Goal: Transaction & Acquisition: Download file/media

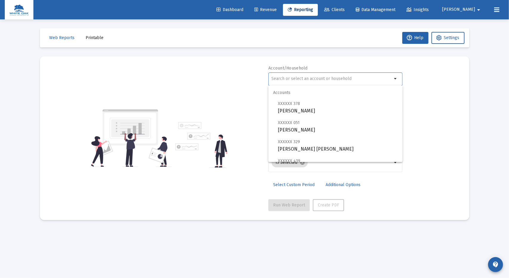
click at [279, 78] on input "text" at bounding box center [332, 78] width 121 height 5
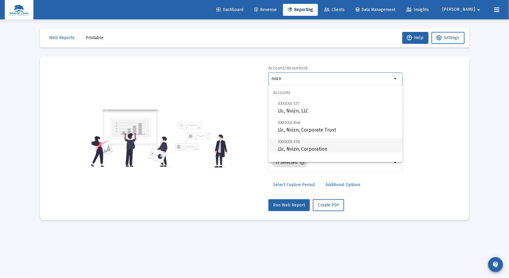
click at [309, 151] on span "XXXXXX 310 Llc, Nvizn, Corporation" at bounding box center [338, 145] width 120 height 15
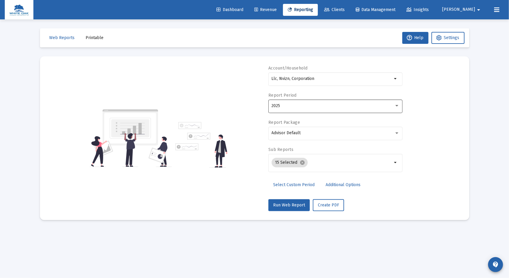
click at [310, 108] on div "2025" at bounding box center [336, 105] width 128 height 15
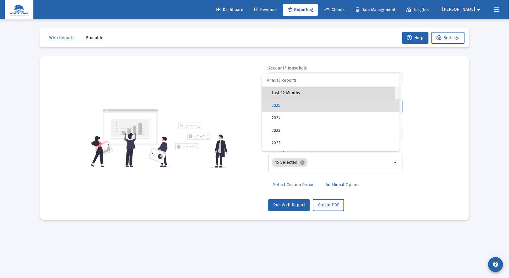
click at [307, 91] on span "Last 12 Months" at bounding box center [333, 93] width 123 height 13
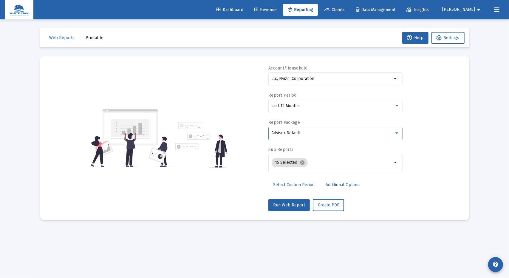
click at [306, 133] on div "Advisor Default" at bounding box center [333, 133] width 123 height 5
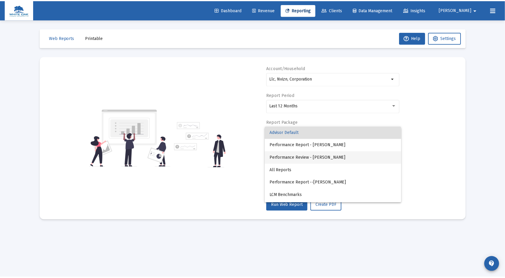
scroll to position [11, 0]
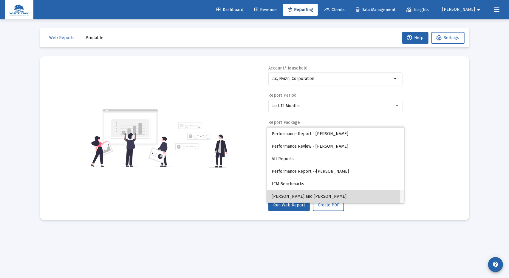
click at [312, 198] on span "[PERSON_NAME] and [PERSON_NAME]" at bounding box center [336, 196] width 128 height 13
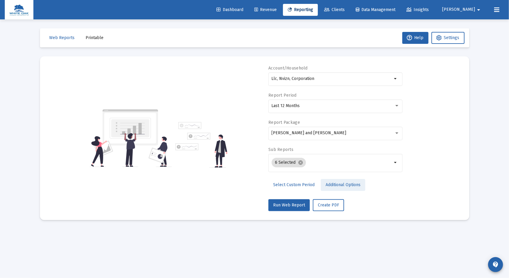
click at [341, 185] on span "Additional Options" at bounding box center [343, 184] width 35 height 5
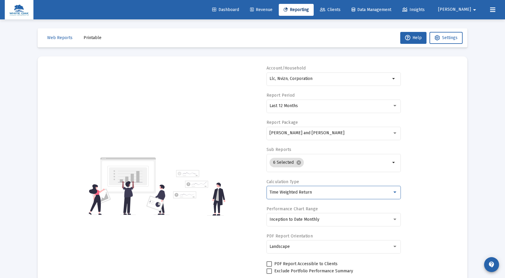
click at [332, 192] on div "Time Weighted Return" at bounding box center [330, 192] width 123 height 5
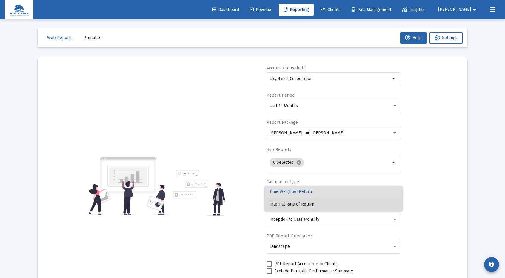
click at [311, 204] on span "Internal Rate of Return" at bounding box center [333, 204] width 128 height 13
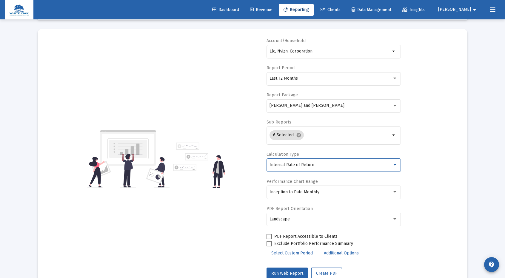
scroll to position [46, 0]
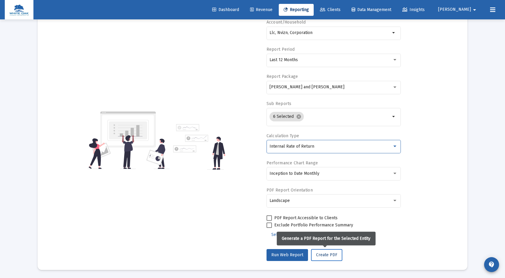
click at [324, 254] on span "Create PDF" at bounding box center [326, 254] width 21 height 5
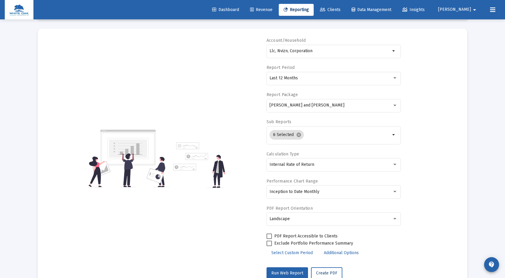
scroll to position [0, 0]
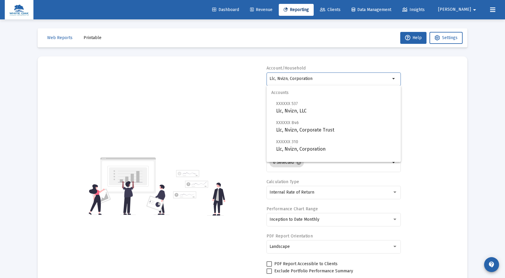
click at [321, 80] on input "Llc, Nvizn, Corporation" at bounding box center [329, 78] width 121 height 5
drag, startPoint x: 321, startPoint y: 80, endPoint x: 254, endPoint y: 82, distance: 66.6
click at [255, 82] on div "Account/Household Llc, Nvizn, Corporation arrow_drop_down Report Period Last 12…" at bounding box center [253, 186] width 412 height 242
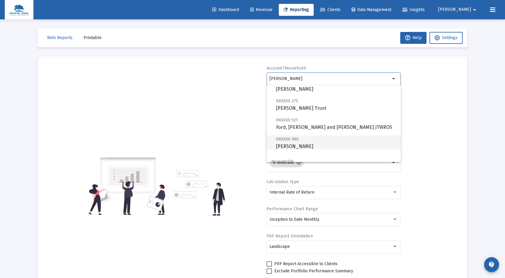
scroll to position [43, 0]
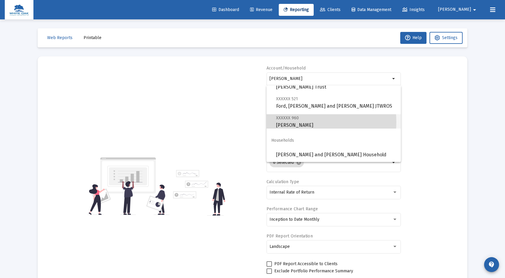
click at [294, 122] on span "XXXXXX 960 [PERSON_NAME]" at bounding box center [336, 121] width 120 height 15
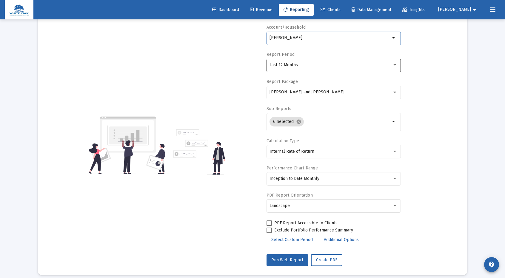
scroll to position [46, 0]
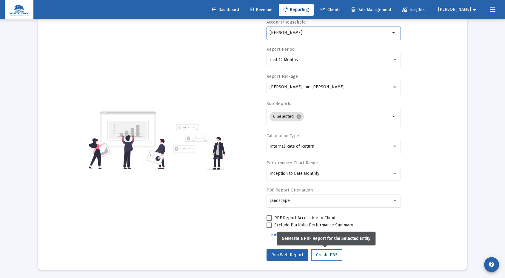
click at [323, 256] on span "Create PDF" at bounding box center [326, 254] width 21 height 5
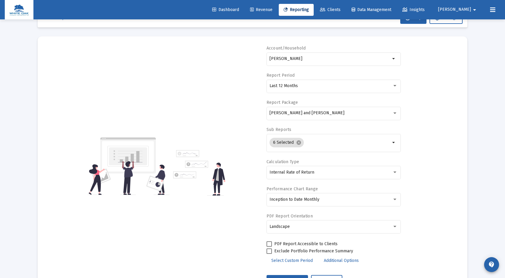
scroll to position [0, 0]
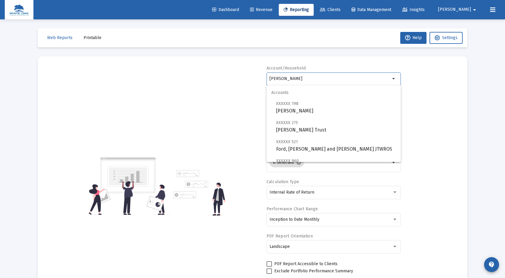
drag, startPoint x: 307, startPoint y: 79, endPoint x: 255, endPoint y: 87, distance: 52.4
click at [255, 86] on div "Account/Household [PERSON_NAME] arrow_drop_down Report Period Last 12 Months Re…" at bounding box center [253, 186] width 412 height 242
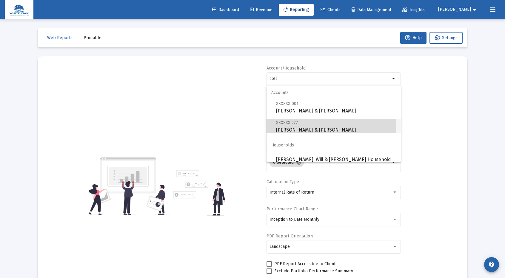
click at [281, 127] on span "XXXXXX 277 [PERSON_NAME] & Will JTWROS" at bounding box center [336, 126] width 120 height 15
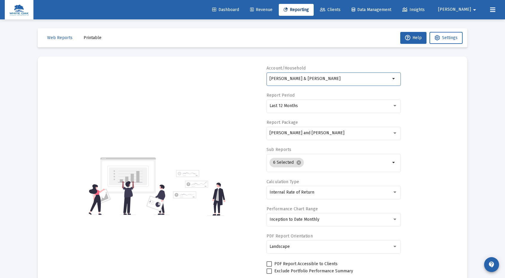
scroll to position [46, 0]
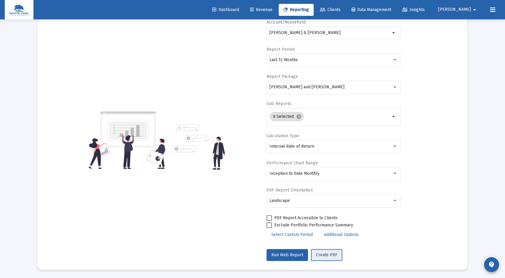
click at [324, 254] on span "Create PDF" at bounding box center [326, 254] width 21 height 5
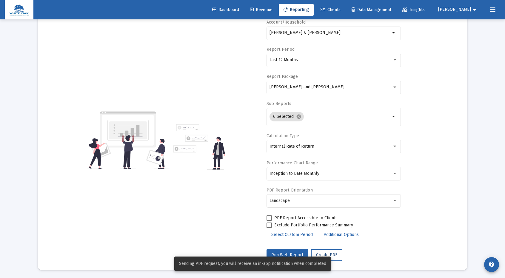
scroll to position [0, 0]
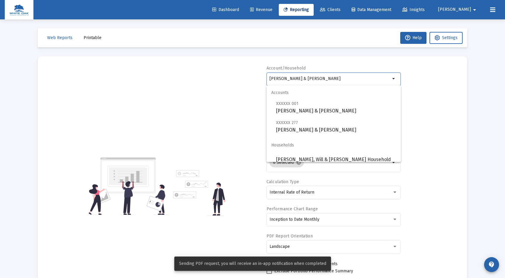
click at [336, 78] on input "[PERSON_NAME] & [PERSON_NAME]" at bounding box center [329, 78] width 121 height 5
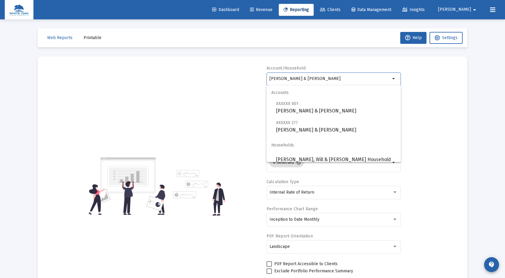
drag, startPoint x: 336, startPoint y: 78, endPoint x: 257, endPoint y: 90, distance: 80.2
click at [257, 90] on div "Account/[PERSON_NAME] & Will JTWROS arrow_drop_down Report Period Last 12 Month…" at bounding box center [253, 186] width 412 height 242
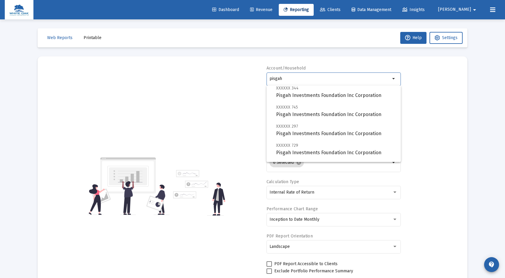
scroll to position [60, 0]
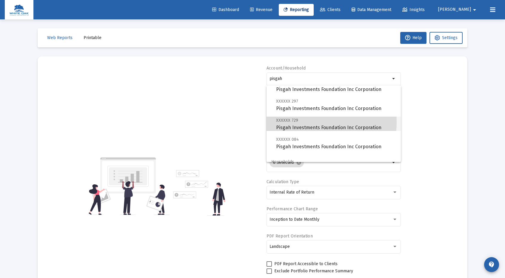
click at [301, 122] on span "XXXXXX 729 Pisgah Investments Foundation Inc Corporation" at bounding box center [336, 124] width 120 height 15
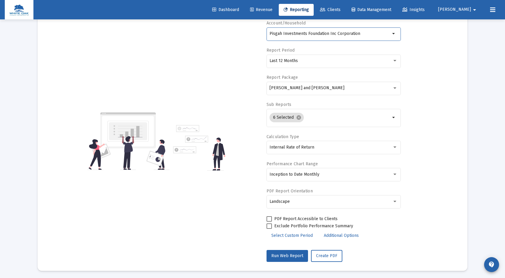
scroll to position [46, 0]
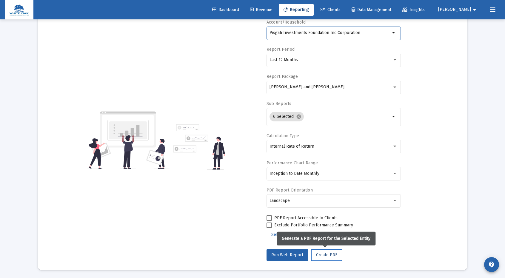
click at [325, 254] on span "Create PDF" at bounding box center [326, 254] width 21 height 5
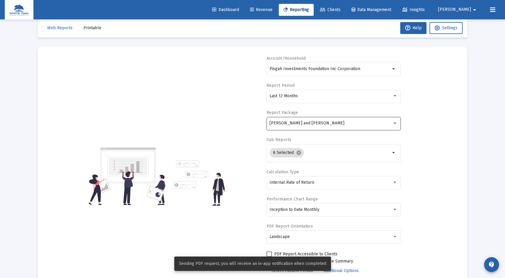
scroll to position [0, 0]
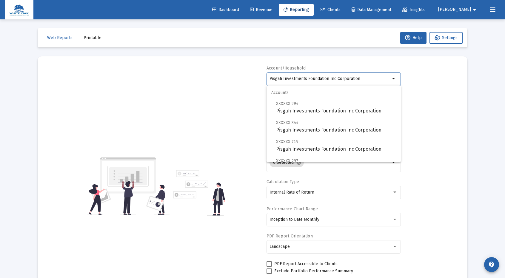
click at [365, 78] on input "Pisgah Investments Foundation Inc Corporation" at bounding box center [329, 78] width 121 height 5
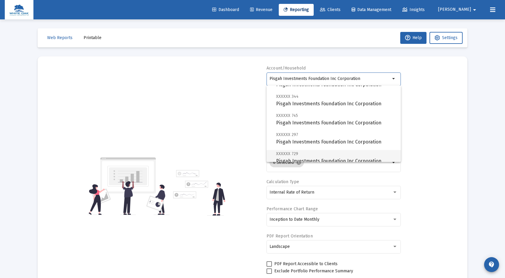
scroll to position [60, 0]
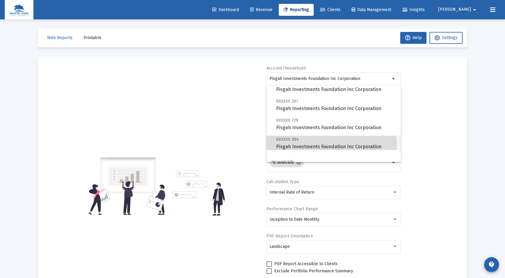
click at [314, 147] on span "XXXXXX 084 Pisgah Investments Foundation Inc Corporation" at bounding box center [336, 143] width 120 height 15
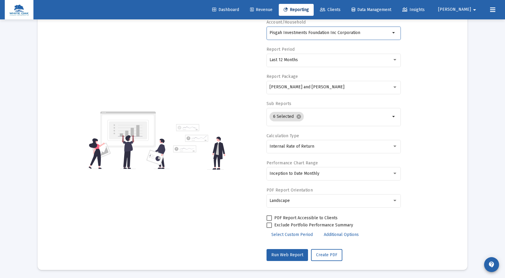
scroll to position [46, 0]
click at [326, 256] on span "Create PDF" at bounding box center [326, 254] width 21 height 5
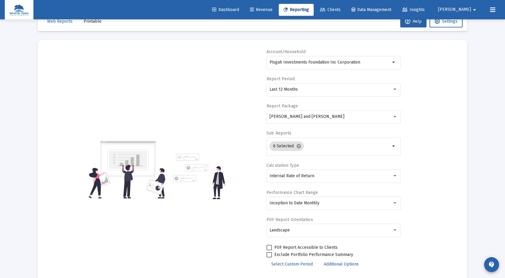
scroll to position [0, 0]
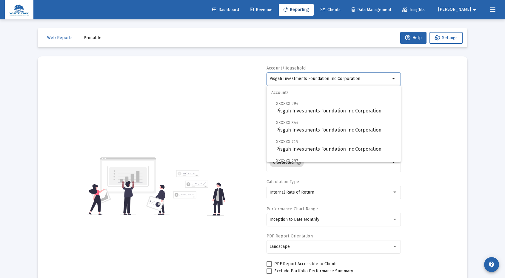
click at [364, 79] on input "Pisgah Investments Foundation Inc Corporation" at bounding box center [329, 78] width 121 height 5
drag, startPoint x: 366, startPoint y: 77, endPoint x: 251, endPoint y: 87, distance: 114.7
click at [251, 87] on div "Account/Household Pisgah Investments Foundation Inc Corporation arrow_drop_down…" at bounding box center [253, 186] width 412 height 242
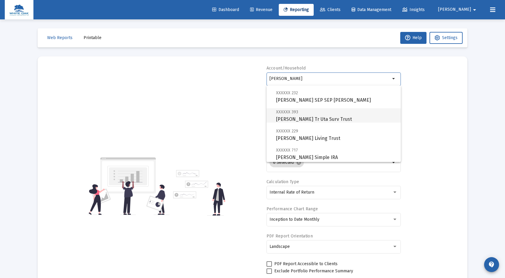
scroll to position [60, 0]
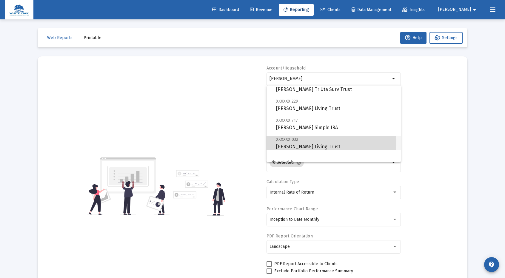
click at [303, 143] on span "XXXXXX 032 [PERSON_NAME] Living Trust" at bounding box center [336, 143] width 120 height 15
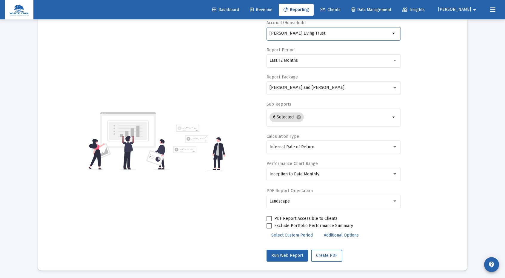
scroll to position [46, 0]
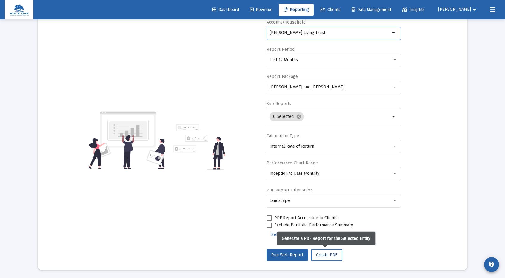
click at [321, 255] on span "Create PDF" at bounding box center [326, 254] width 21 height 5
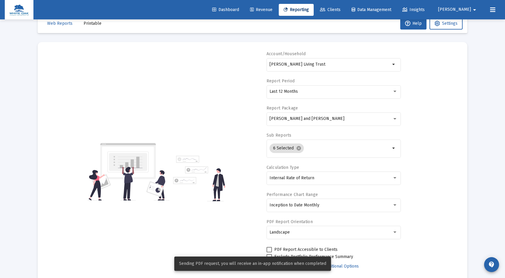
scroll to position [0, 0]
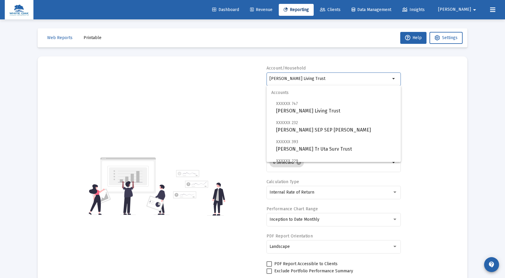
click at [331, 79] on input "[PERSON_NAME] Living Trust" at bounding box center [329, 78] width 121 height 5
drag, startPoint x: 331, startPoint y: 79, endPoint x: 257, endPoint y: 83, distance: 74.1
click at [257, 83] on div "Account/Household [PERSON_NAME] Living Trust arrow_drop_down Report Period Last…" at bounding box center [253, 186] width 412 height 242
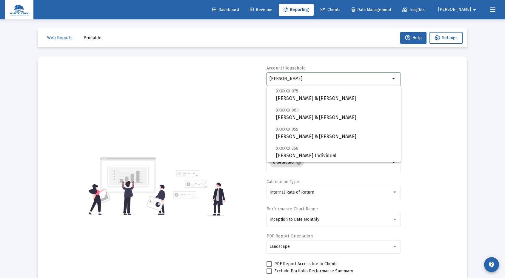
scroll to position [89, 0]
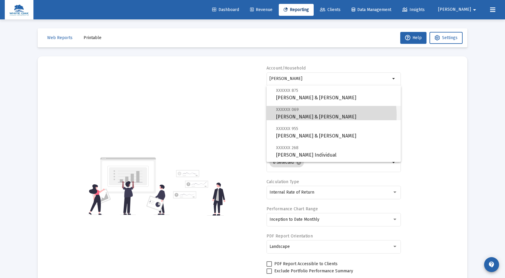
click at [313, 115] on span "XXXXXX 069 [PERSON_NAME] & [PERSON_NAME]" at bounding box center [336, 113] width 120 height 15
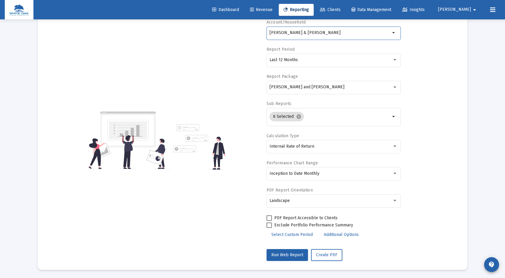
scroll to position [46, 0]
click at [325, 254] on span "Create PDF" at bounding box center [326, 254] width 21 height 5
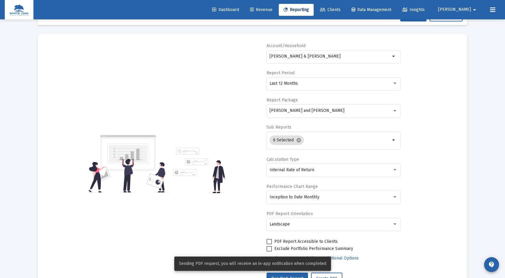
scroll to position [0, 0]
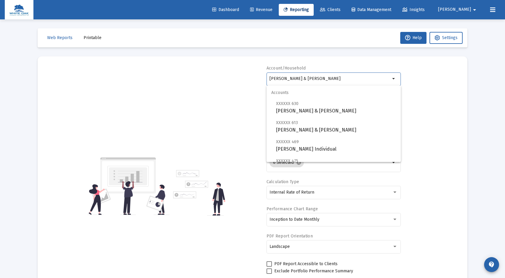
click at [344, 77] on input "[PERSON_NAME] & [PERSON_NAME]" at bounding box center [329, 78] width 121 height 5
drag, startPoint x: 344, startPoint y: 77, endPoint x: 249, endPoint y: 82, distance: 94.7
click at [249, 82] on div "Account/Household [PERSON_NAME] & [PERSON_NAME] JTWROS arrow_drop_down Report P…" at bounding box center [253, 186] width 412 height 242
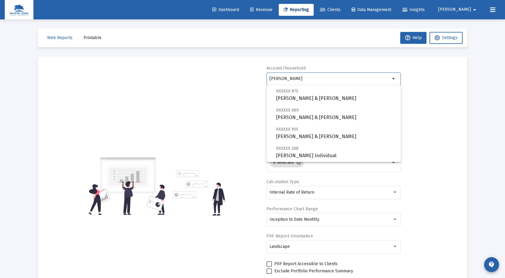
scroll to position [89, 0]
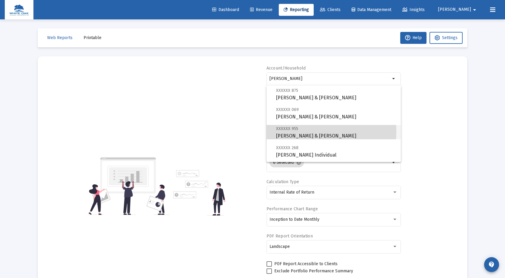
click at [304, 132] on span "XXXXXX 955 [PERSON_NAME] & [PERSON_NAME]" at bounding box center [336, 132] width 120 height 15
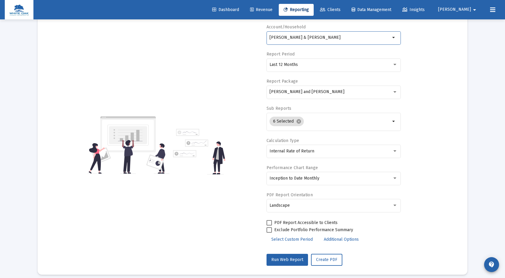
scroll to position [46, 0]
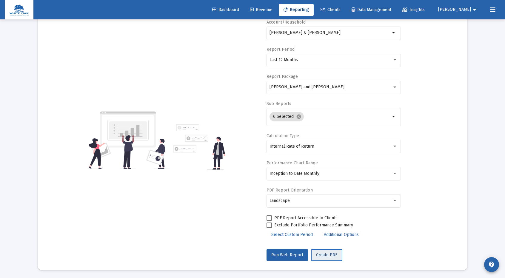
click at [325, 255] on span "Create PDF" at bounding box center [326, 254] width 21 height 5
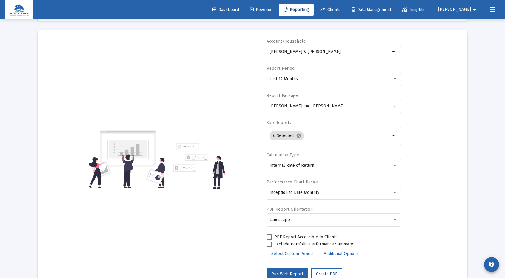
scroll to position [0, 0]
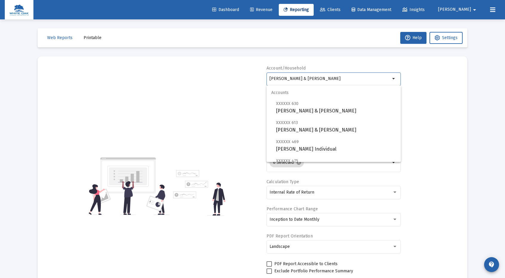
drag, startPoint x: 340, startPoint y: 78, endPoint x: 242, endPoint y: 86, distance: 97.8
click at [242, 86] on div "Account/Household [PERSON_NAME] & [PERSON_NAME] JTWROS arrow_drop_down Report P…" at bounding box center [253, 186] width 412 height 242
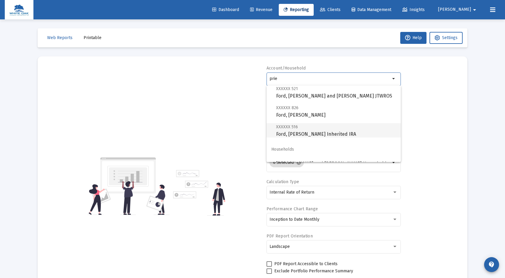
scroll to position [119, 0]
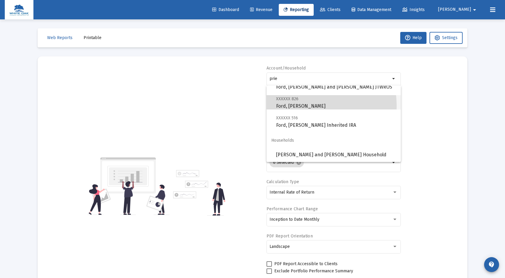
click at [290, 106] on span "XXXXXX 826 Ford, [PERSON_NAME]" at bounding box center [336, 102] width 120 height 15
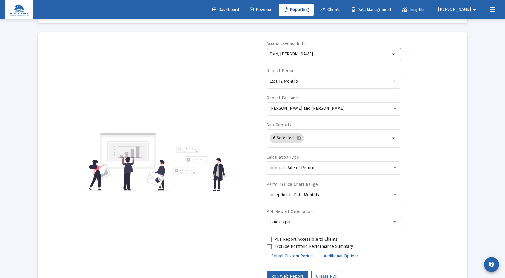
scroll to position [46, 0]
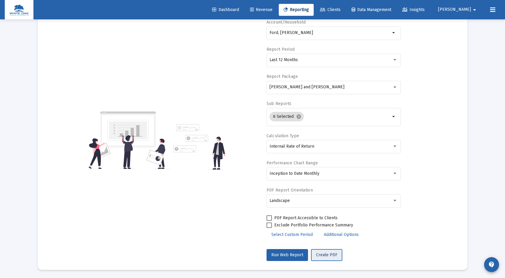
click at [320, 255] on span "Create PDF" at bounding box center [326, 254] width 21 height 5
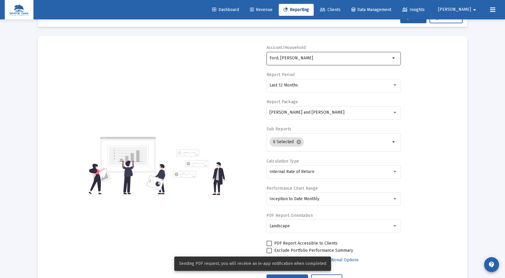
scroll to position [0, 0]
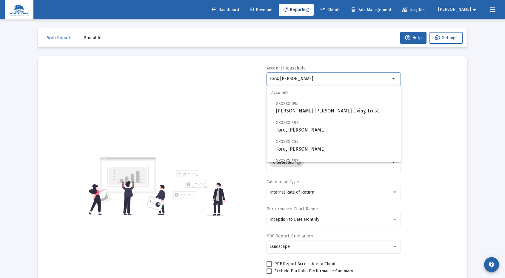
drag, startPoint x: 311, startPoint y: 78, endPoint x: 252, endPoint y: 84, distance: 59.1
click at [252, 84] on div "Account/[PERSON_NAME], [PERSON_NAME] arrow_drop_down Report Period Last 12 Mont…" at bounding box center [253, 186] width 412 height 242
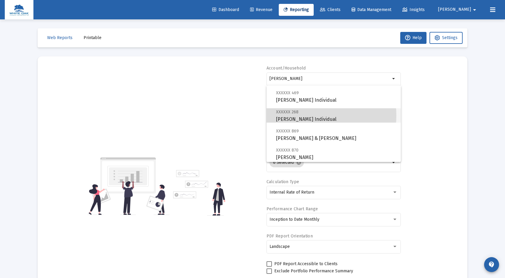
click at [302, 115] on span "XXXXXX 268 [PERSON_NAME] Individual" at bounding box center [336, 115] width 120 height 15
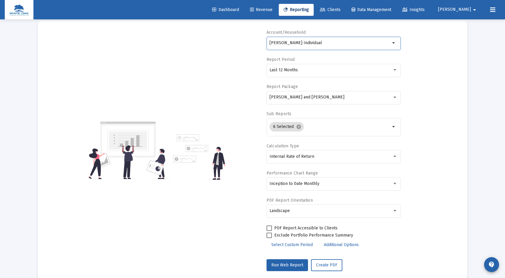
scroll to position [46, 0]
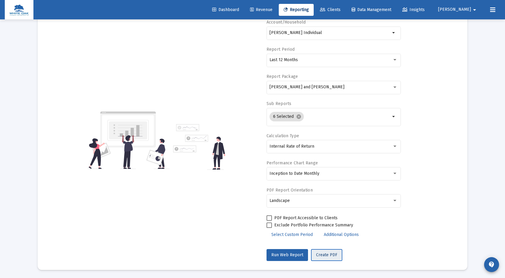
click at [324, 254] on span "Create PDF" at bounding box center [326, 254] width 21 height 5
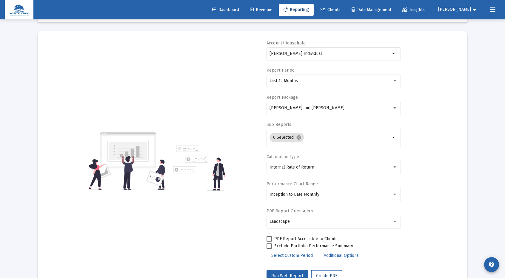
scroll to position [0, 0]
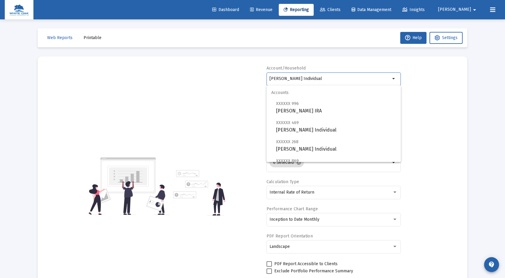
drag, startPoint x: 316, startPoint y: 78, endPoint x: 255, endPoint y: 83, distance: 61.0
click at [255, 83] on div "Account/Household [PERSON_NAME] Individual arrow_drop_down Report Period Last 1…" at bounding box center [253, 186] width 412 height 242
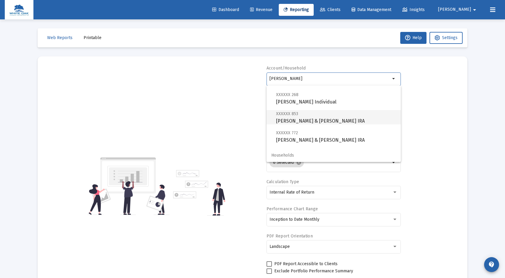
scroll to position [149, 0]
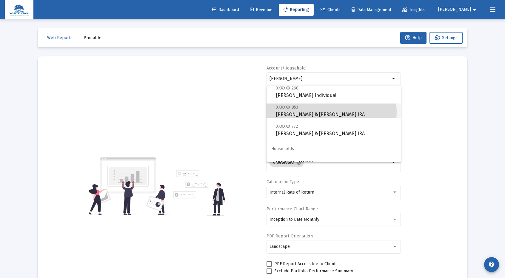
click at [331, 112] on span "XXXXXX 853 [PERSON_NAME] & [PERSON_NAME] Rollover [PERSON_NAME]" at bounding box center [336, 111] width 120 height 15
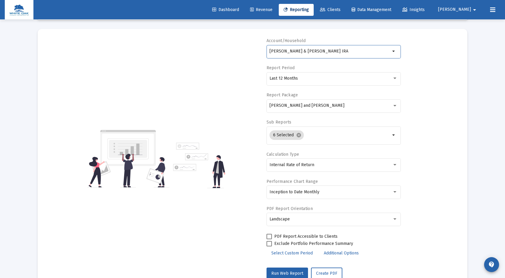
scroll to position [46, 0]
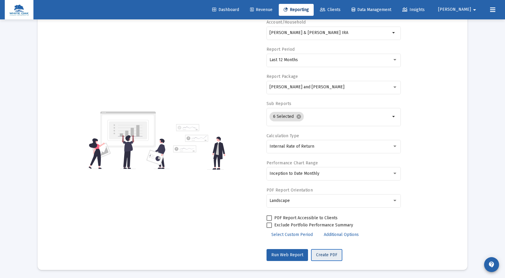
click at [325, 255] on span "Create PDF" at bounding box center [326, 254] width 21 height 5
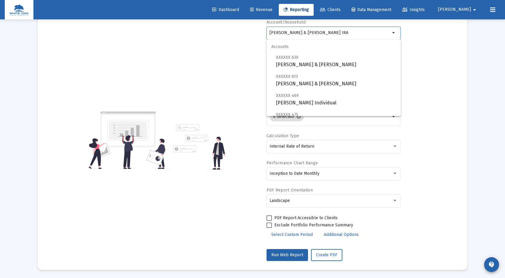
click at [348, 33] on input "[PERSON_NAME] & [PERSON_NAME] IRA" at bounding box center [329, 32] width 121 height 5
drag, startPoint x: 344, startPoint y: 32, endPoint x: 245, endPoint y: 40, distance: 99.4
click at [245, 40] on div "Account/[PERSON_NAME] & [PERSON_NAME] IRA arrow_drop_down Report Period Last 12…" at bounding box center [253, 140] width 412 height 242
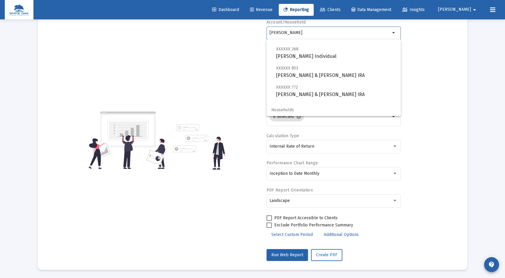
scroll to position [149, 0]
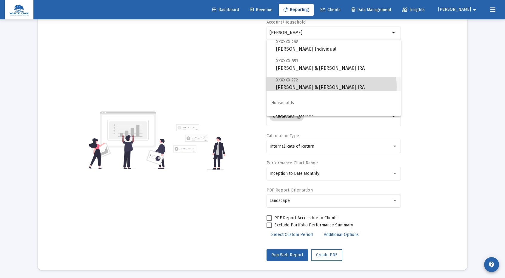
click at [312, 87] on span "XXXXXX 772 [PERSON_NAME] & [PERSON_NAME] IRA" at bounding box center [336, 83] width 120 height 15
type input "[PERSON_NAME] & [PERSON_NAME] IRA"
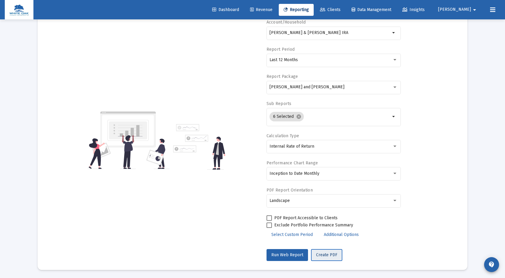
click at [328, 254] on span "Create PDF" at bounding box center [326, 254] width 21 height 5
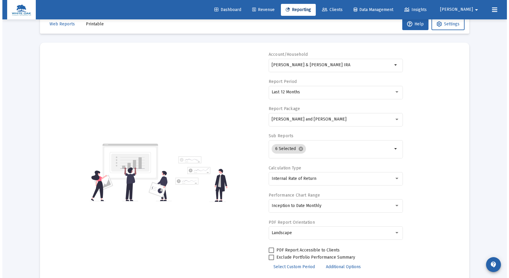
scroll to position [0, 0]
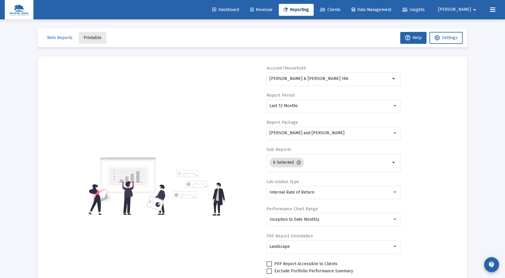
click at [92, 39] on span "Printable" at bounding box center [93, 37] width 18 height 5
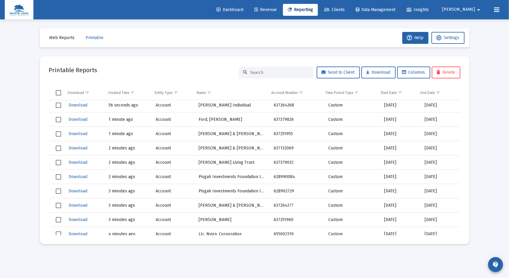
scroll to position [119, 0]
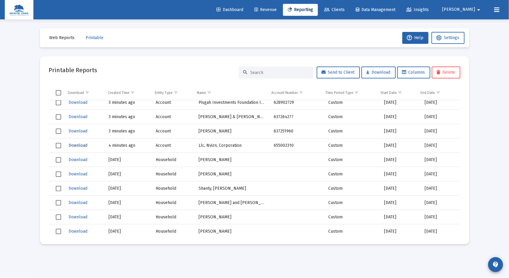
click at [72, 145] on span "Download" at bounding box center [78, 145] width 19 height 5
click at [74, 130] on span "Download" at bounding box center [78, 131] width 19 height 5
click at [74, 116] on span "Download" at bounding box center [78, 116] width 19 height 5
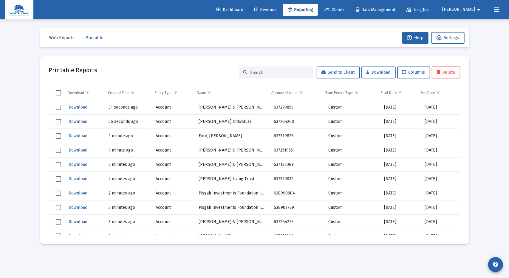
scroll to position [0, 0]
click at [80, 106] on span "Download" at bounding box center [78, 107] width 19 height 5
click at [59, 122] on span "Select row" at bounding box center [58, 121] width 5 height 5
click at [58, 139] on td "Data grid" at bounding box center [56, 136] width 15 height 14
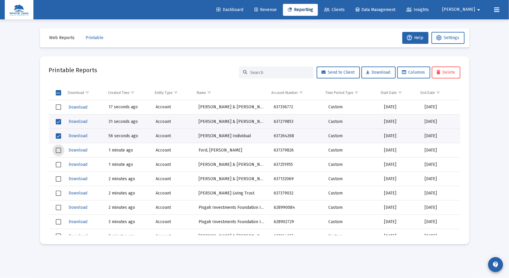
click at [60, 148] on span "Select row" at bounding box center [58, 150] width 5 height 5
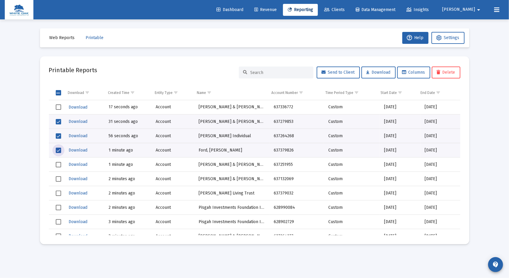
click at [58, 164] on span "Select row" at bounding box center [58, 164] width 5 height 5
click at [59, 178] on span "Select row" at bounding box center [58, 178] width 5 height 5
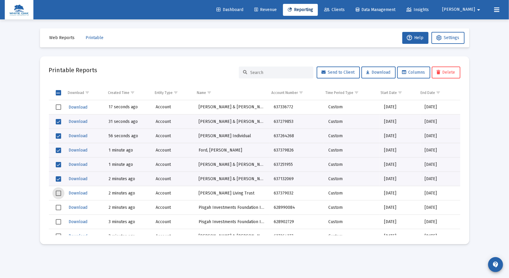
click at [56, 193] on span "Select row" at bounding box center [58, 193] width 5 height 5
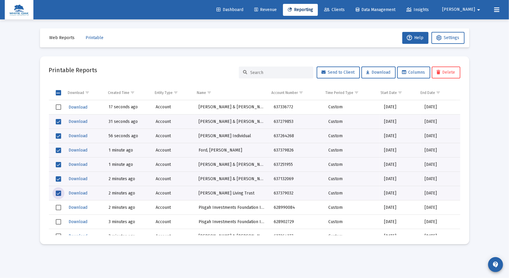
click at [58, 209] on span "Select row" at bounding box center [58, 207] width 5 height 5
click at [59, 222] on span "Select row" at bounding box center [58, 221] width 5 height 5
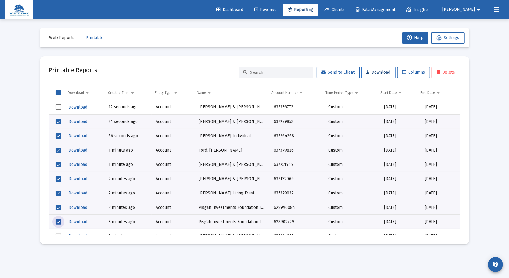
click at [376, 72] on span "Download" at bounding box center [379, 72] width 24 height 5
click at [486, 129] on div "Loading... Web Reports Printable Help Settings Printable Reports Send to Client…" at bounding box center [254, 139] width 509 height 278
click at [59, 107] on span "Select row" at bounding box center [58, 106] width 5 height 5
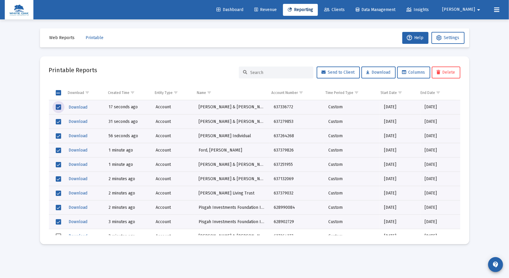
click at [59, 107] on span "Select row" at bounding box center [58, 106] width 5 height 5
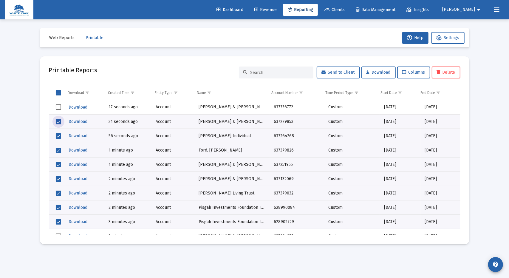
click at [60, 122] on span "Select row" at bounding box center [58, 121] width 5 height 5
click at [58, 135] on span "Select row" at bounding box center [58, 135] width 5 height 5
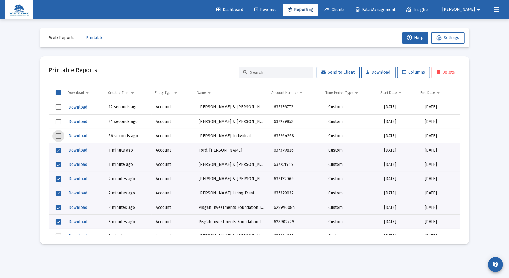
click at [58, 151] on span "Select row" at bounding box center [58, 150] width 5 height 5
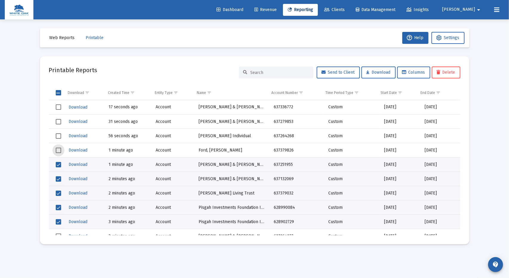
click at [59, 164] on span "Select row" at bounding box center [58, 164] width 5 height 5
click at [60, 177] on span "Select row" at bounding box center [58, 178] width 5 height 5
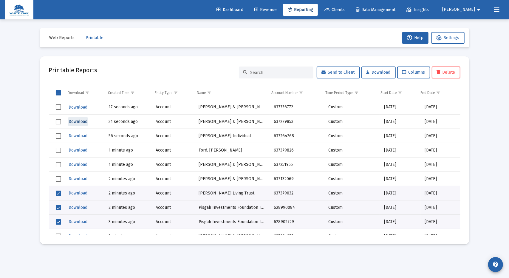
click at [77, 121] on span "Download" at bounding box center [78, 121] width 19 height 5
click at [76, 135] on span "Download" at bounding box center [78, 135] width 19 height 5
click at [78, 149] on span "Download" at bounding box center [78, 150] width 19 height 5
click at [78, 164] on span "Download" at bounding box center [78, 164] width 19 height 5
click at [73, 179] on span "Download" at bounding box center [78, 178] width 19 height 5
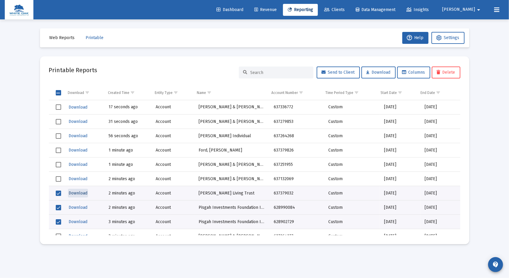
click at [78, 193] on span "Download" at bounding box center [78, 193] width 19 height 5
click at [58, 192] on span "Select row" at bounding box center [58, 193] width 5 height 5
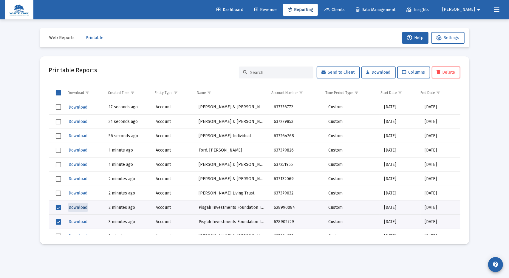
click at [75, 206] on span "Download" at bounding box center [78, 207] width 19 height 5
click at [60, 207] on span "Select row" at bounding box center [58, 207] width 5 height 5
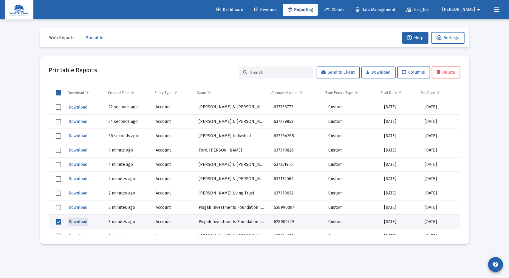
click at [81, 221] on span "Download" at bounding box center [78, 221] width 19 height 5
